Goal: Task Accomplishment & Management: Manage account settings

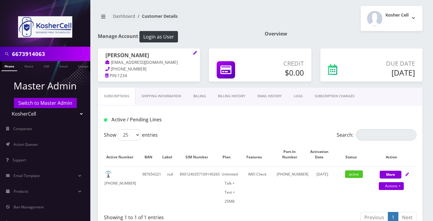
click at [31, 53] on input "6673914063" at bounding box center [50, 53] width 77 height 11
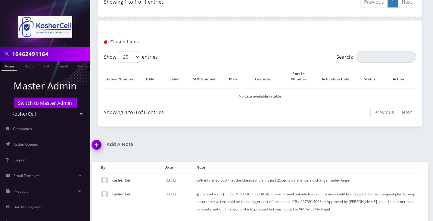
click at [16, 52] on input "16462491164" at bounding box center [50, 53] width 77 height 11
type input "6462491164"
click at [14, 65] on link "Phone" at bounding box center [10, 66] width 16 height 10
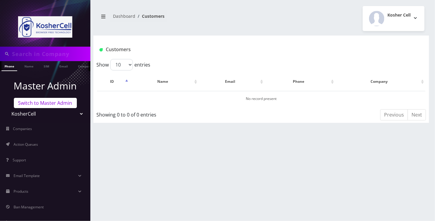
type input "6462491164"
click at [50, 90] on p "Master Admin" at bounding box center [45, 86] width 90 height 14
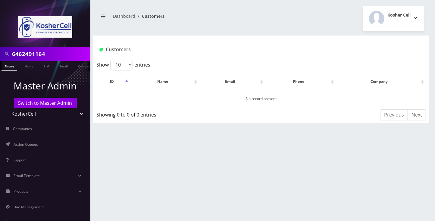
click at [45, 108] on select "Teltik Production My Link Mobile VennMobile Unlimited Advanced LTE Rexing Inc D…" at bounding box center [45, 113] width 77 height 11
click at [152, 122] on div "Showing 0 to 0 of 0 entries" at bounding box center [164, 116] width 137 height 14
click at [54, 104] on link "Switch to Master Admin" at bounding box center [45, 103] width 63 height 10
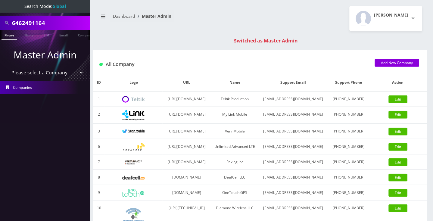
click at [33, 21] on input "6462491164" at bounding box center [50, 22] width 77 height 11
paste input "1"
click at [12, 23] on input "16462491164" at bounding box center [50, 22] width 77 height 11
click at [15, 23] on input "16462491164" at bounding box center [50, 22] width 77 height 11
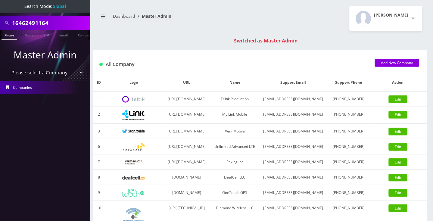
type input "6462491164"
click at [7, 37] on link "Phone" at bounding box center [10, 35] width 16 height 10
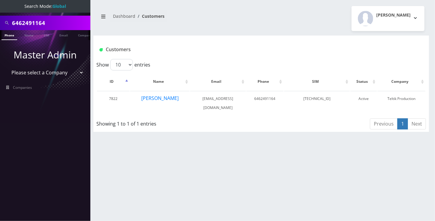
click at [262, 11] on div "Angel Sabando Logout" at bounding box center [345, 18] width 168 height 25
click at [32, 23] on input "6462491164" at bounding box center [50, 22] width 77 height 11
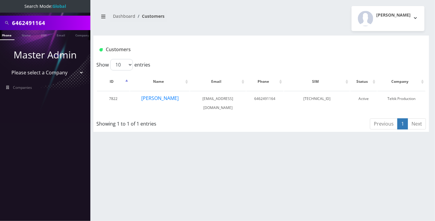
paste input "9292366620"
type input "9292366620"
click at [11, 36] on link "Phone" at bounding box center [7, 35] width 16 height 10
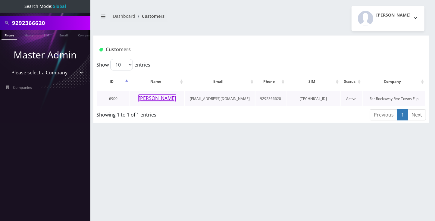
click at [155, 98] on button "[PERSON_NAME]" at bounding box center [157, 98] width 38 height 8
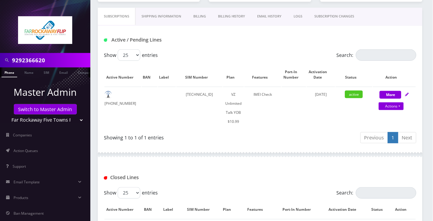
scroll to position [80, 0]
click at [216, 96] on td "[TECHNICAL_ID]" at bounding box center [199, 107] width 46 height 42
click at [205, 137] on div "Show 25 50 100 250 500 entries Search: Active Number BAN Label SIM Number Plan …" at bounding box center [260, 97] width 324 height 96
click at [203, 99] on td "[TECHNICAL_ID]" at bounding box center [199, 107] width 46 height 42
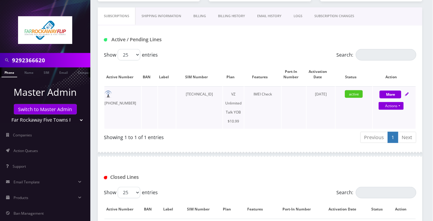
click at [203, 99] on td "[TECHNICAL_ID]" at bounding box center [199, 107] width 46 height 42
copy td "[TECHNICAL_ID]"
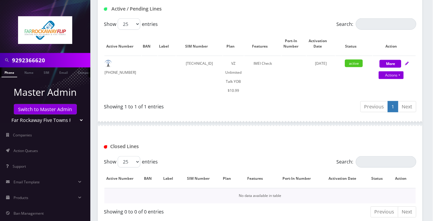
scroll to position [150, 0]
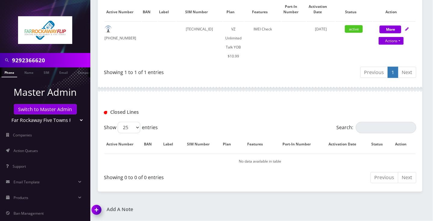
click at [35, 54] on div "9292366620" at bounding box center [45, 59] width 87 height 11
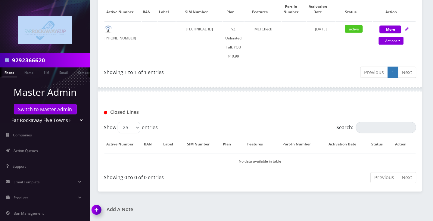
click at [35, 54] on div "9292366620" at bounding box center [45, 59] width 87 height 11
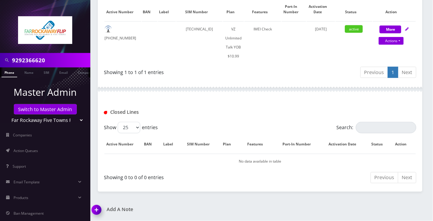
click at [33, 58] on input "9292366620" at bounding box center [50, 59] width 77 height 11
paste input "6785291"
type input "9296785291"
click at [11, 73] on link "Phone" at bounding box center [10, 72] width 16 height 10
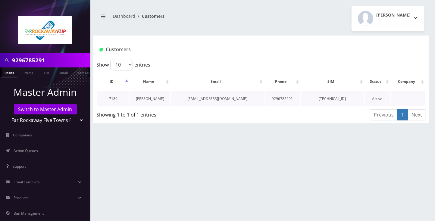
click at [155, 99] on link "[PERSON_NAME]" at bounding box center [150, 98] width 28 height 5
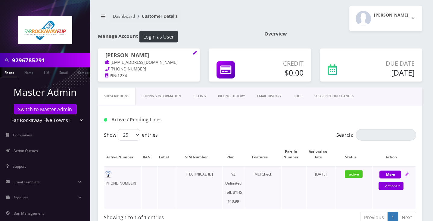
click at [196, 180] on td "89148000010413032137" at bounding box center [199, 187] width 46 height 42
copy td "89148000010413032137"
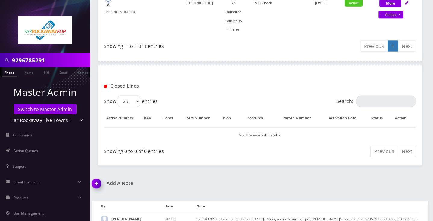
scroll to position [186, 0]
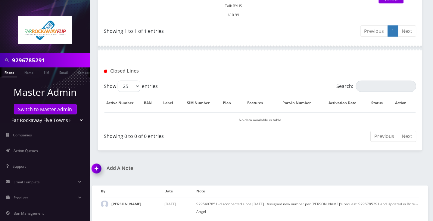
drag, startPoint x: 96, startPoint y: 174, endPoint x: 101, endPoint y: 173, distance: 5.7
click at [96, 174] on img at bounding box center [98, 171] width 18 height 18
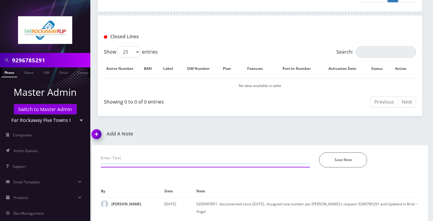
click at [133, 164] on input "text" at bounding box center [205, 158] width 209 height 11
paste input "9296785291- swapped to 89148000010413033614 and back to original sim 8914800001…"
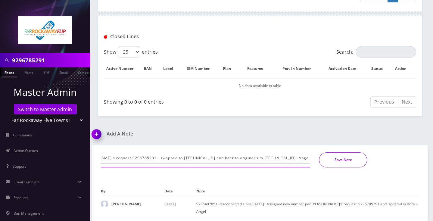
type input "Per Tzvi's request 9296785291- swapped to 89148000010413033614 and back to orig…"
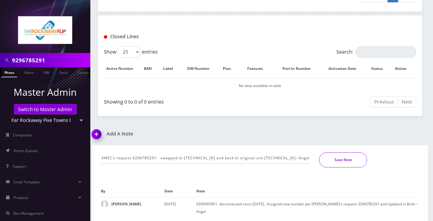
click at [343, 166] on button "Save Note" at bounding box center [343, 160] width 48 height 15
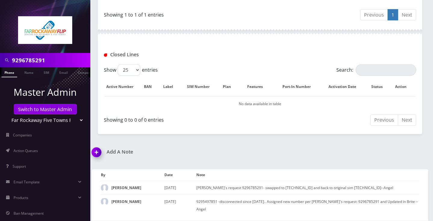
scroll to position [208, 0]
click at [47, 59] on input "9296785291" at bounding box center [50, 59] width 77 height 11
paste input "2366620"
type input "9292366620"
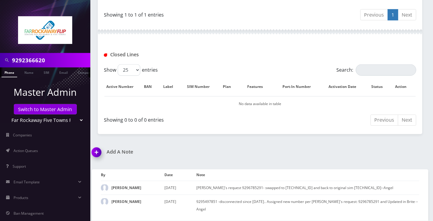
click at [7, 72] on link "Phone" at bounding box center [10, 72] width 16 height 10
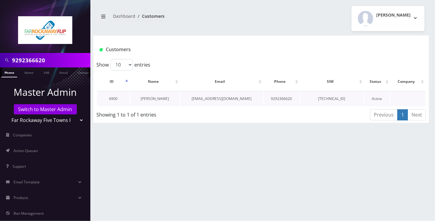
click at [160, 96] on link "[PERSON_NAME]" at bounding box center [155, 98] width 28 height 5
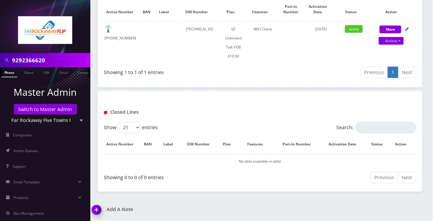
click at [99, 207] on img at bounding box center [98, 212] width 18 height 18
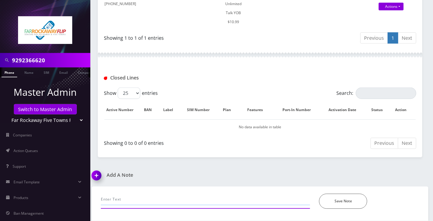
click at [124, 202] on input "text" at bounding box center [205, 199] width 209 height 11
paste input "9292366620- swapped to [TECHNICAL_ID] and back to original sim [TECHNICAL_ID]"
type input "[PERSON_NAME]'s request: 9292366620- swapped to [TECHNICAL_ID] and back to orig…"
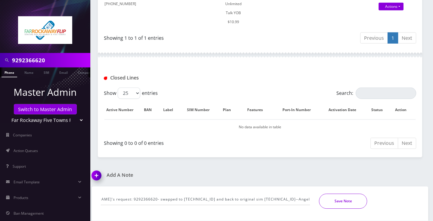
click at [338, 202] on button "Save Note" at bounding box center [343, 201] width 48 height 15
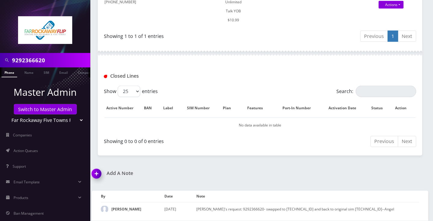
scroll to position [194, 0]
